Goal: Information Seeking & Learning: Learn about a topic

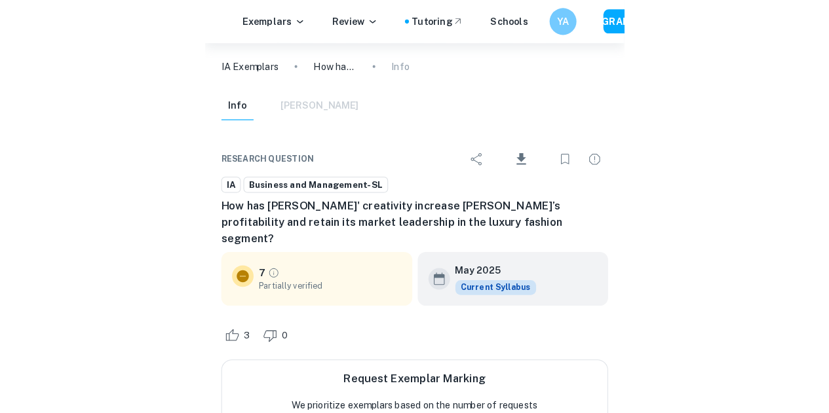
scroll to position [1261, 0]
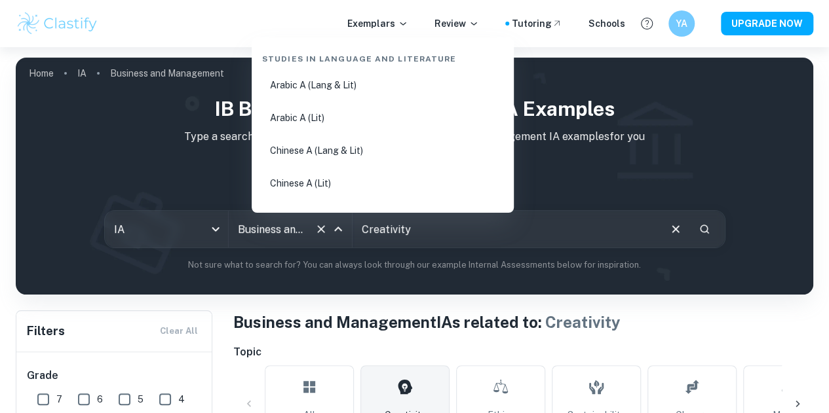
click at [309, 226] on input "Business and Management" at bounding box center [271, 229] width 75 height 25
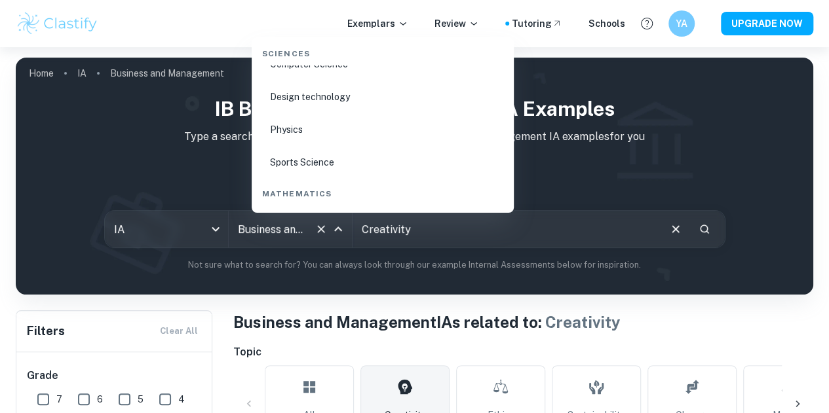
scroll to position [2127, 0]
click at [356, 136] on li "Physics" at bounding box center [383, 129] width 252 height 30
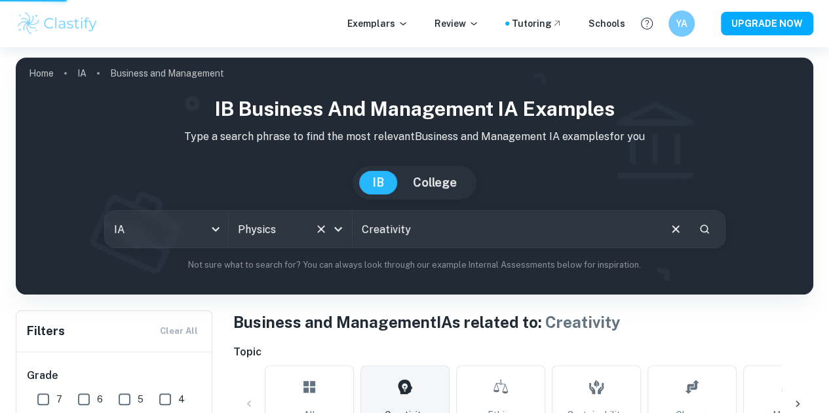
type input "Physics"
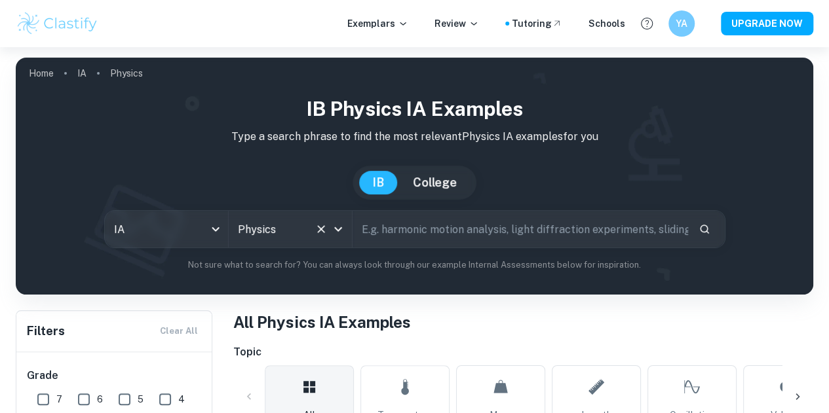
scroll to position [284, 0]
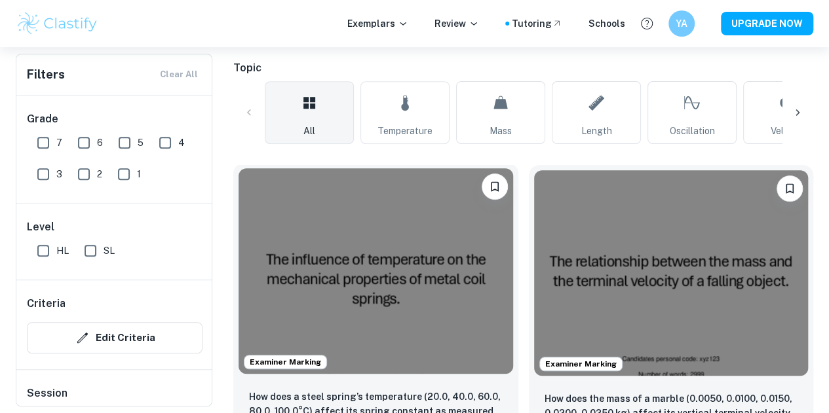
click at [324, 232] on img at bounding box center [375, 271] width 274 height 206
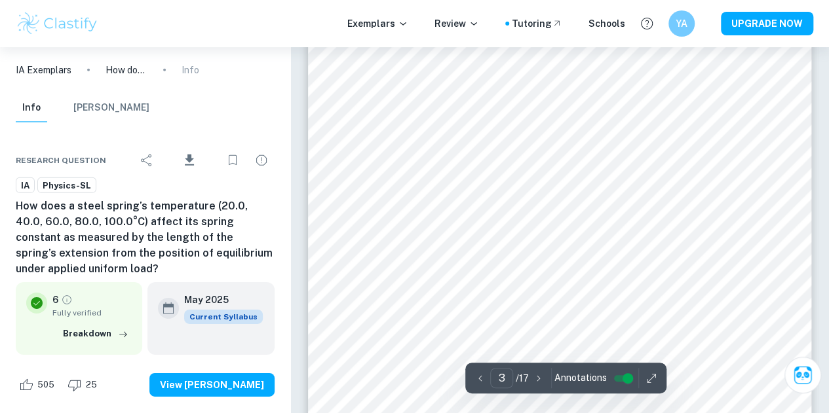
scroll to position [1930, 0]
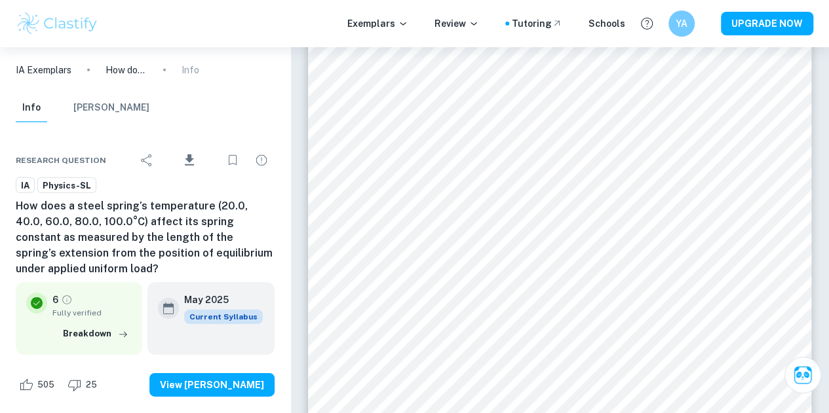
type input "4"
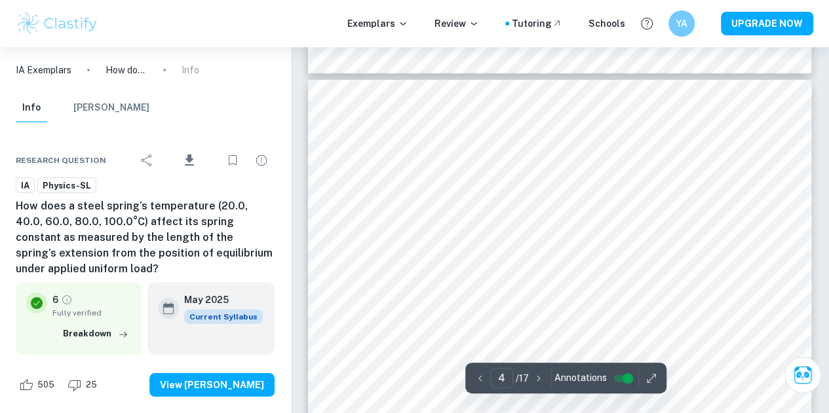
scroll to position [2315, 0]
